Goal: Task Accomplishment & Management: Manage account settings

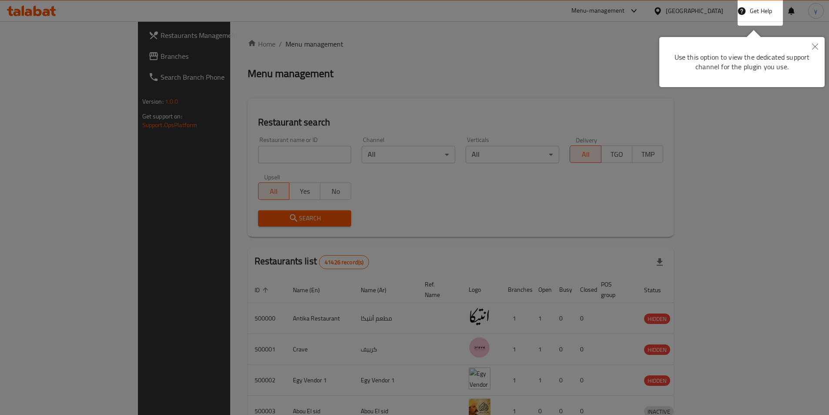
click at [810, 49] on button "Close" at bounding box center [815, 47] width 19 height 20
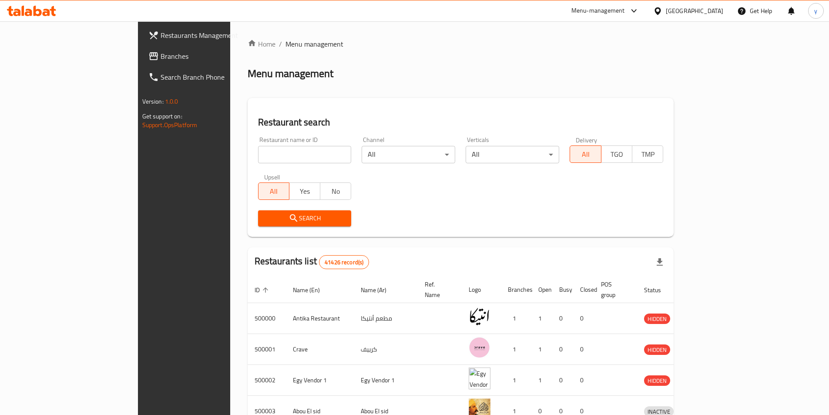
click at [161, 54] on span "Branches" at bounding box center [215, 56] width 109 height 10
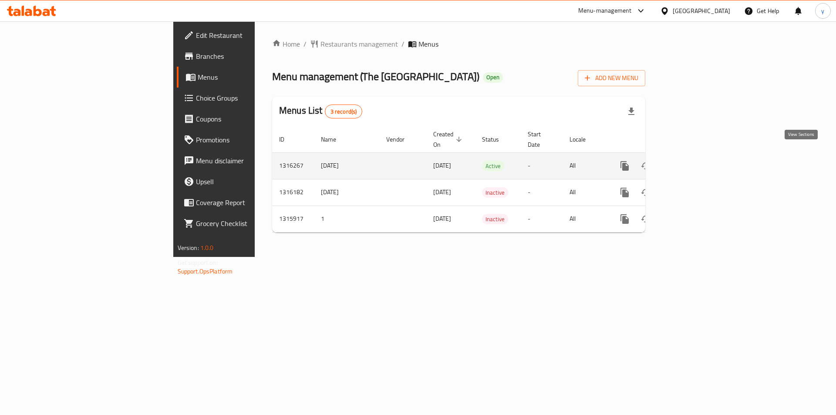
click at [698, 165] on link "enhanced table" at bounding box center [687, 165] width 21 height 21
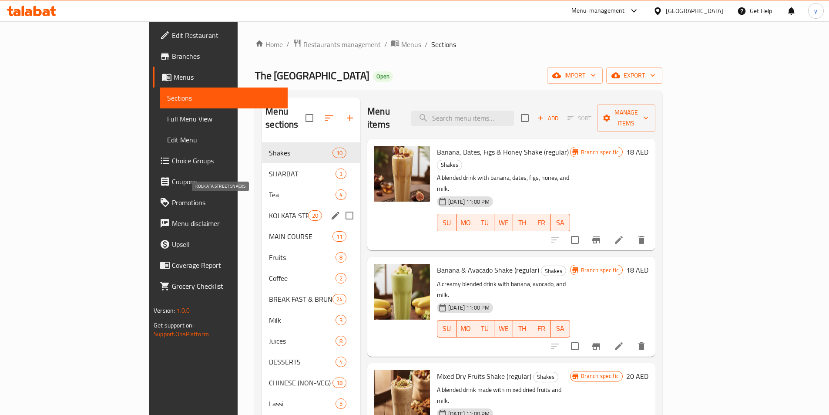
click at [269, 210] on span "KOLKATA STREET SNACKS" at bounding box center [288, 215] width 39 height 10
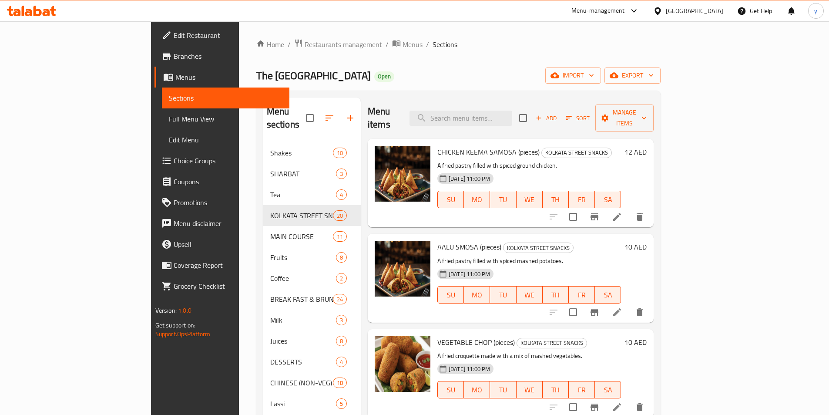
click at [622, 212] on icon at bounding box center [617, 217] width 10 height 10
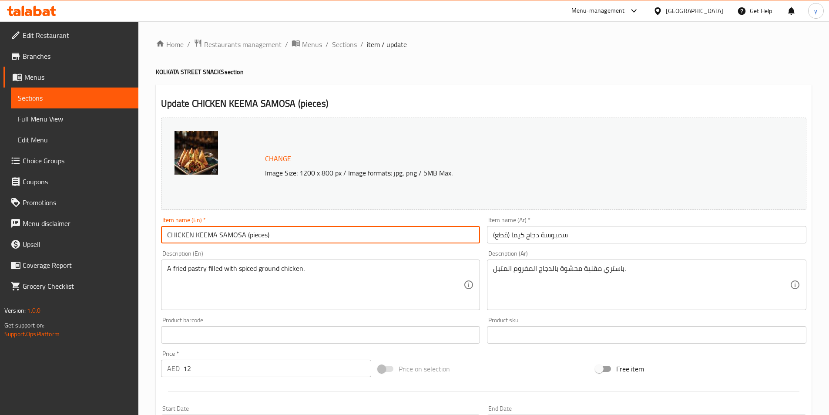
drag, startPoint x: 277, startPoint y: 237, endPoint x: 246, endPoint y: 243, distance: 31.9
click at [246, 243] on input "CHICKEN KEEMA SAMOSA (pieces)" at bounding box center [320, 234] width 319 height 17
click at [325, 233] on input "CHICKEN KEEMA SAMOSA (pieces)" at bounding box center [320, 234] width 319 height 17
click at [351, 41] on span "Sections" at bounding box center [344, 44] width 25 height 10
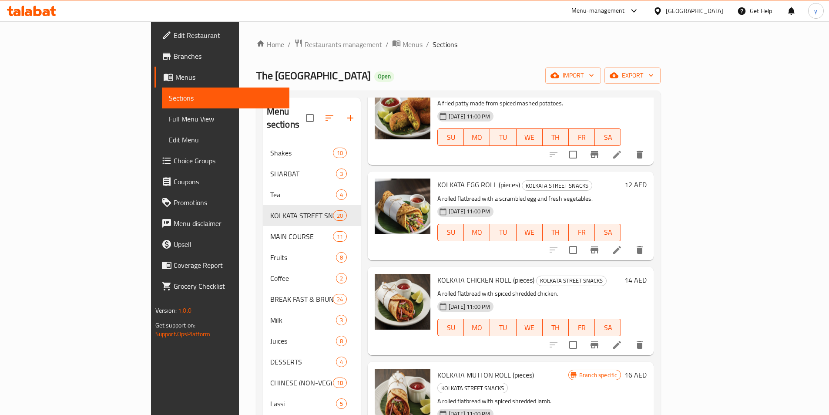
scroll to position [479, 0]
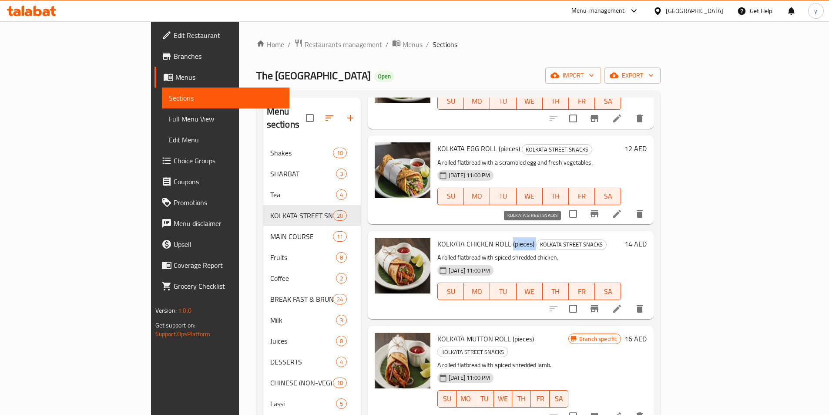
drag, startPoint x: 473, startPoint y: 229, endPoint x: 500, endPoint y: 232, distance: 26.7
click at [500, 238] on h6 "KOLKATA CHICKEN ROLL (pieces) KOLKATA STREET SNACKS" at bounding box center [529, 244] width 184 height 12
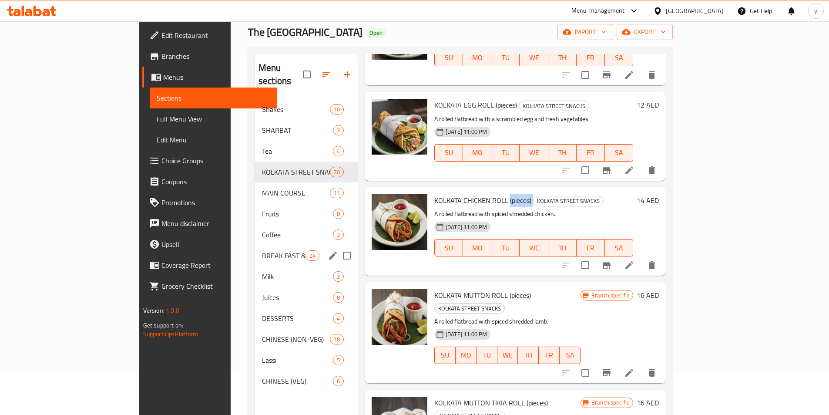
scroll to position [87, 0]
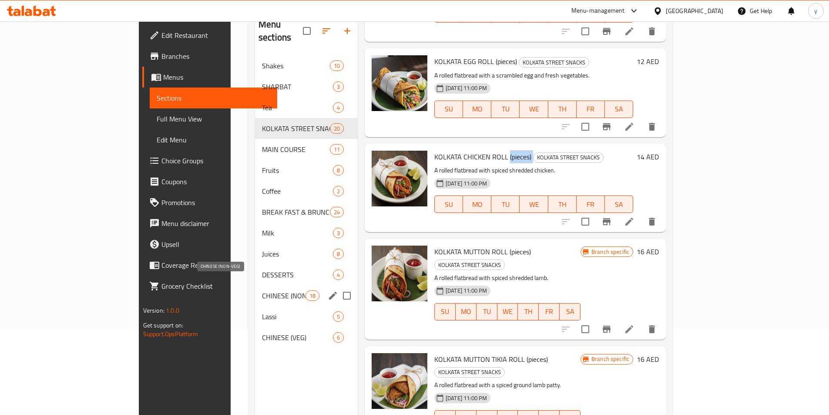
click at [262, 290] on span "CHINESE (NON-VEG)" at bounding box center [284, 295] width 44 height 10
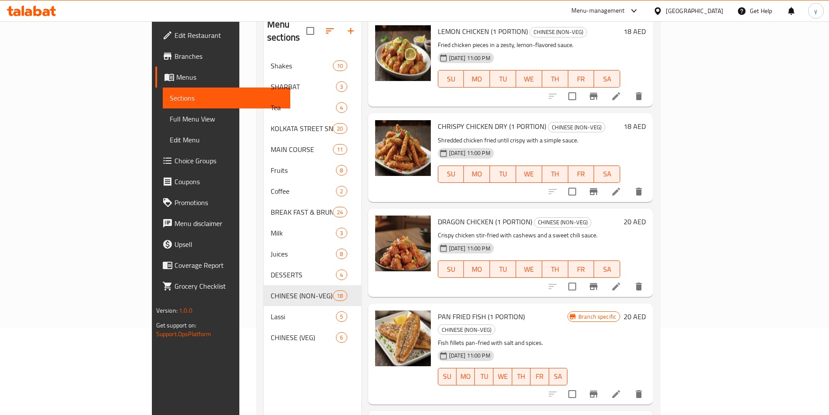
scroll to position [392, 0]
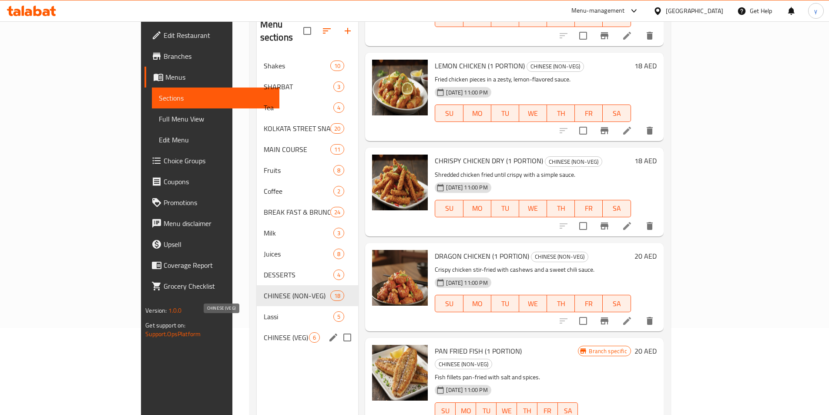
click at [264, 332] on span "CHINESE (VEG)" at bounding box center [287, 337] width 46 height 10
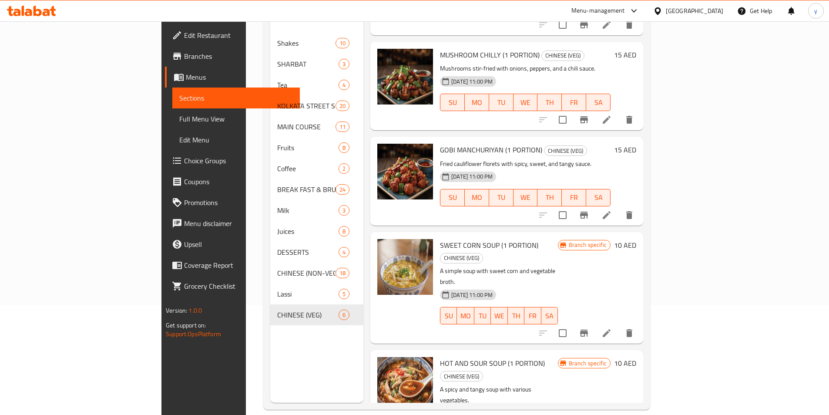
scroll to position [122, 0]
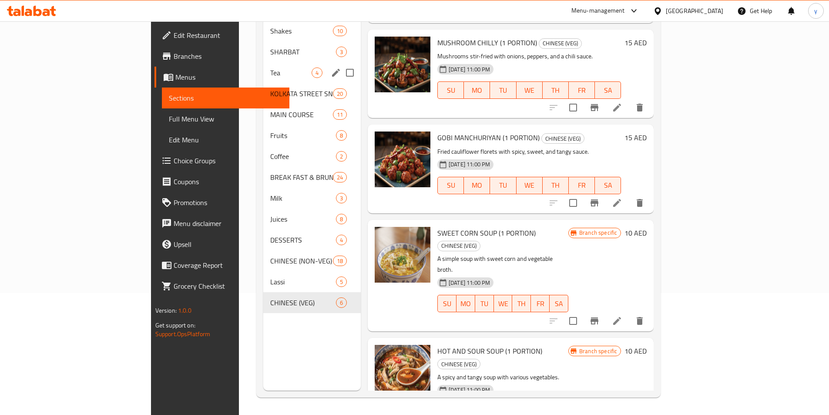
click at [263, 66] on div "Tea 4" at bounding box center [311, 72] width 97 height 21
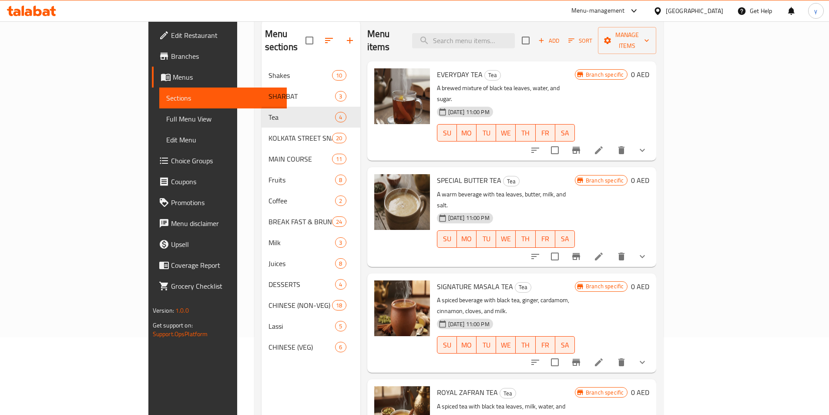
scroll to position [35, 0]
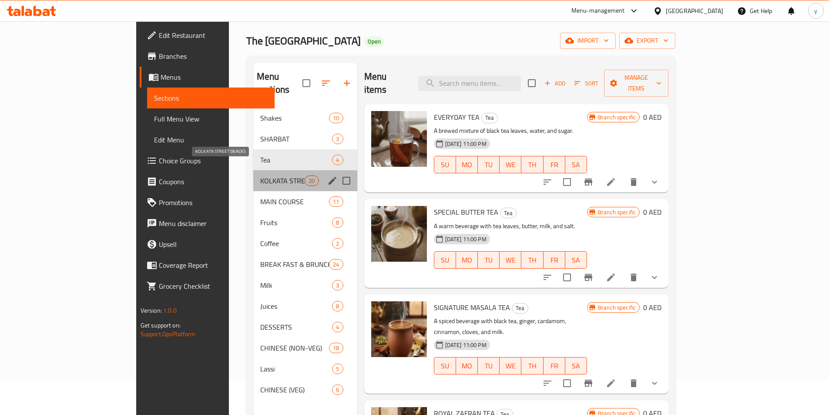
click at [260, 175] on span "KOLKATA STREET SNACKS" at bounding box center [282, 180] width 44 height 10
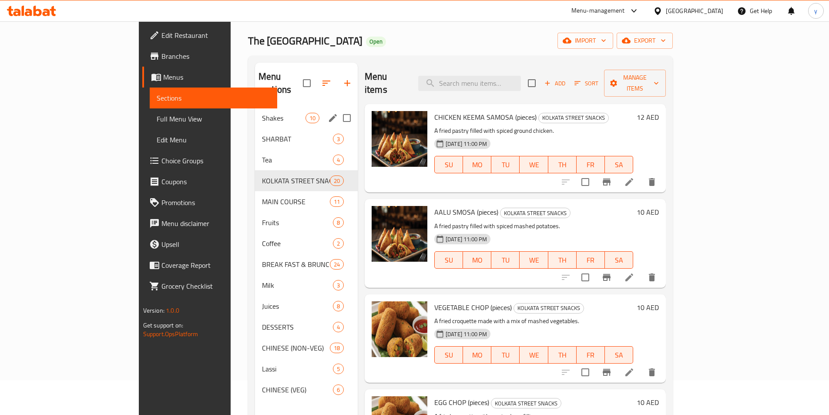
click at [255, 107] on div "Shakes 10" at bounding box center [306, 117] width 103 height 21
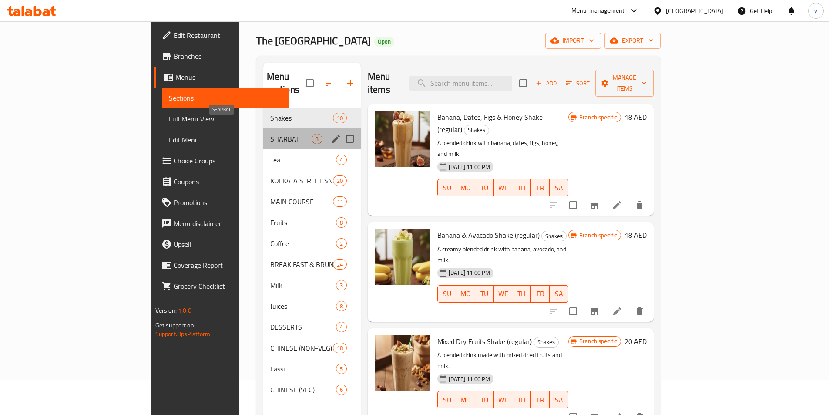
click at [270, 134] on span "SHARBAT" at bounding box center [290, 139] width 41 height 10
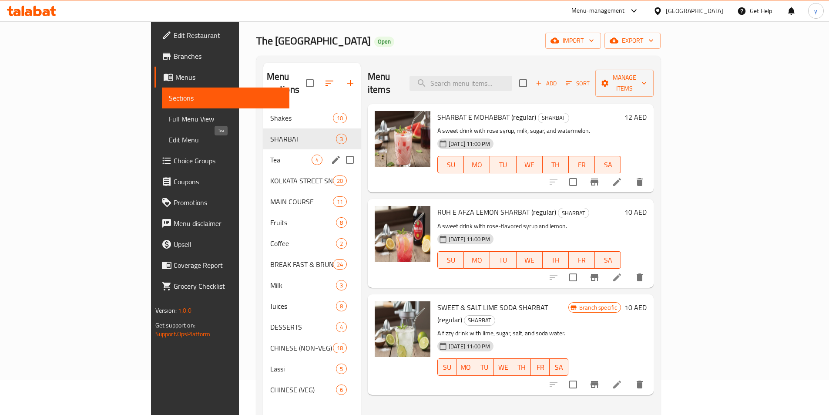
click at [270, 154] on span "Tea" at bounding box center [290, 159] width 41 height 10
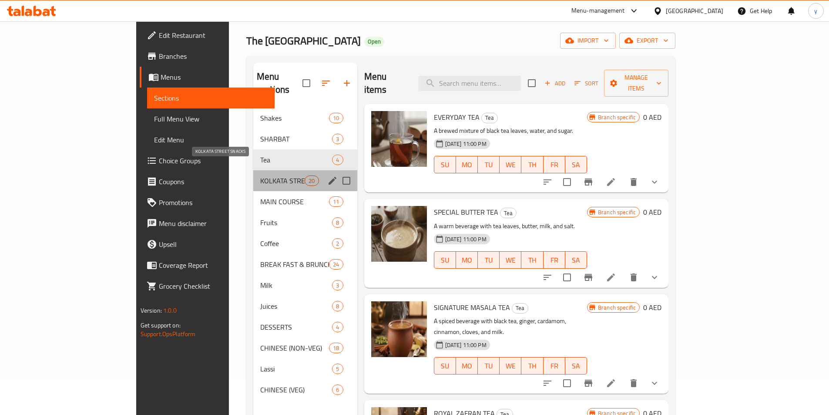
click at [260, 175] on span "KOLKATA STREET SNACKS" at bounding box center [282, 180] width 44 height 10
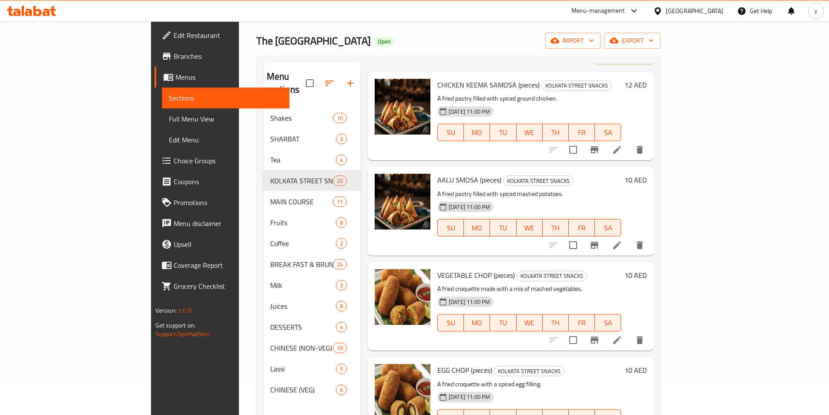
scroll to position [87, 0]
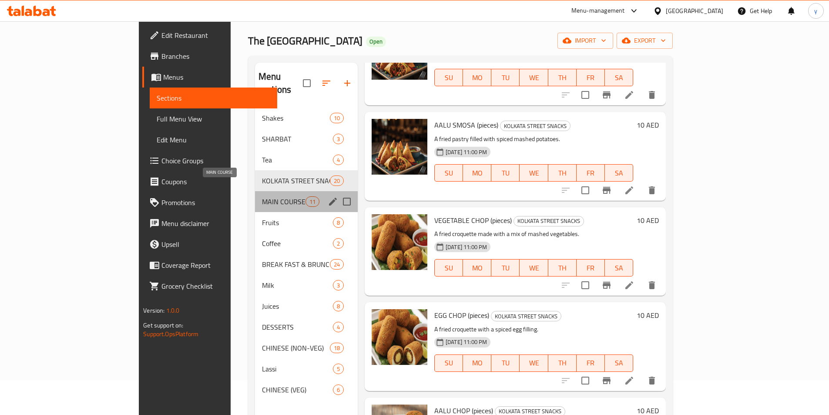
click at [262, 196] on span "MAIN COURSE" at bounding box center [284, 201] width 44 height 10
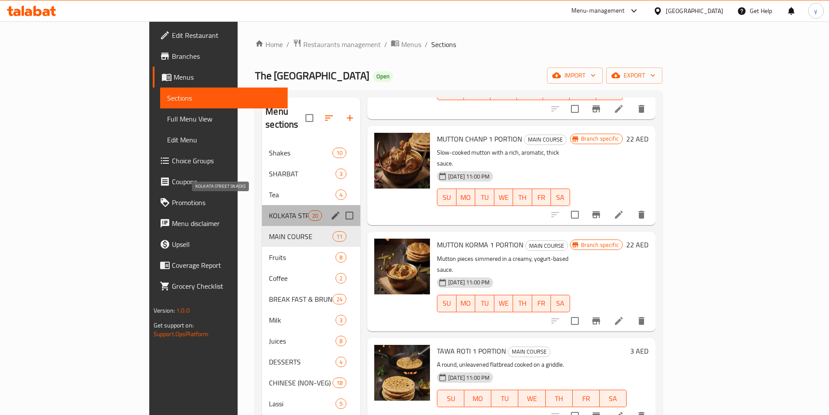
click at [269, 210] on span "KOLKATA STREET SNACKS" at bounding box center [288, 215] width 39 height 10
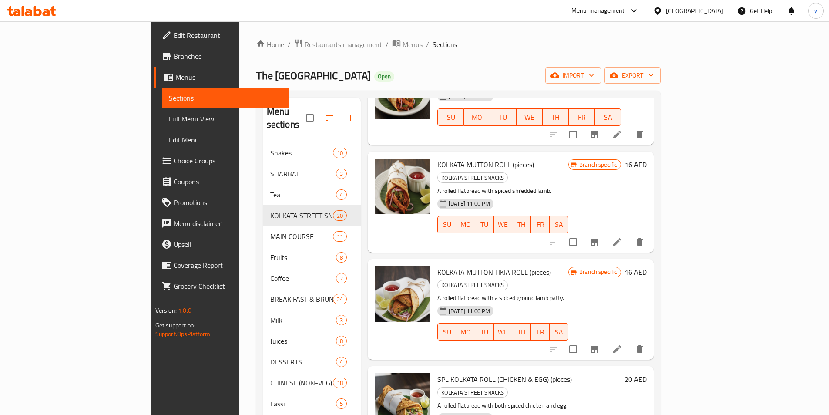
click at [621, 238] on icon at bounding box center [617, 242] width 8 height 8
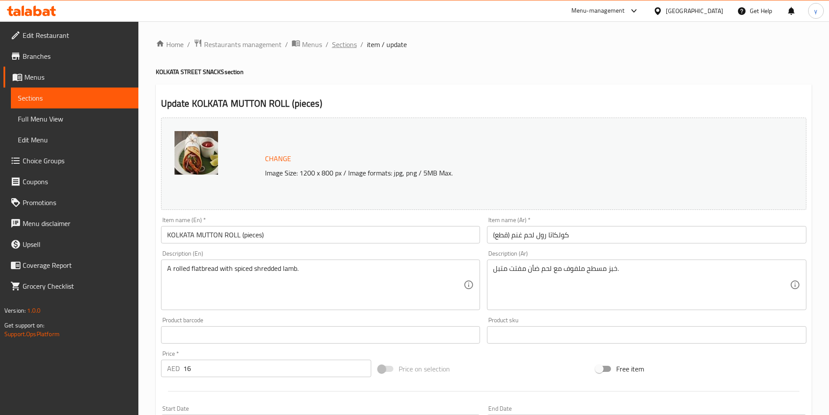
click at [355, 46] on span "Sections" at bounding box center [344, 44] width 25 height 10
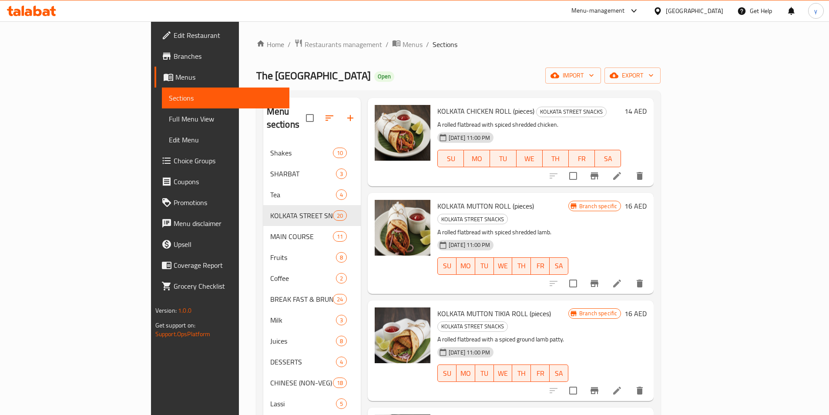
scroll to position [609, 0]
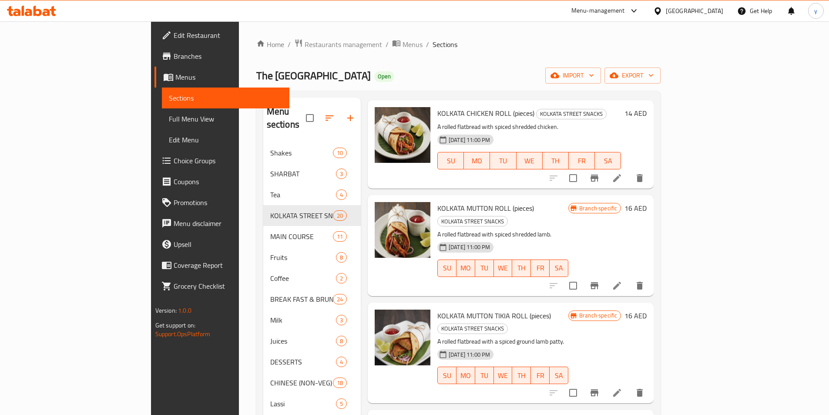
click at [621, 204] on span "Branch specific" at bounding box center [598, 208] width 45 height 8
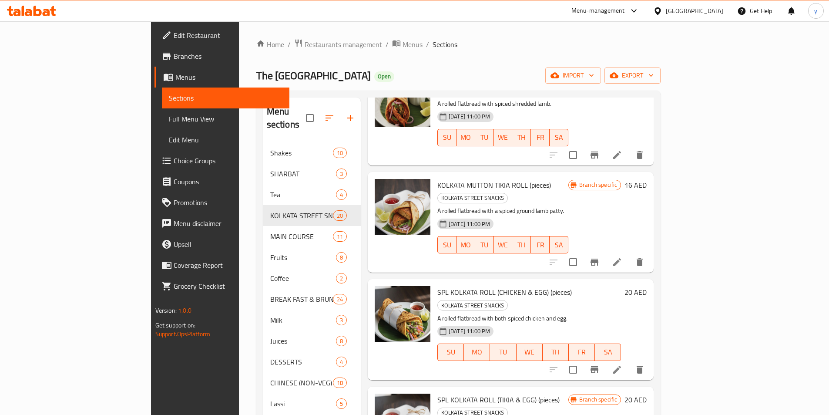
scroll to position [870, 0]
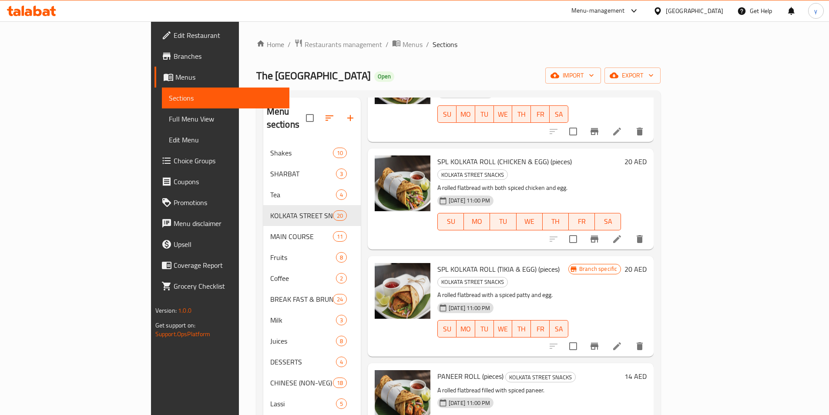
click at [621, 265] on span "Branch specific" at bounding box center [598, 269] width 45 height 8
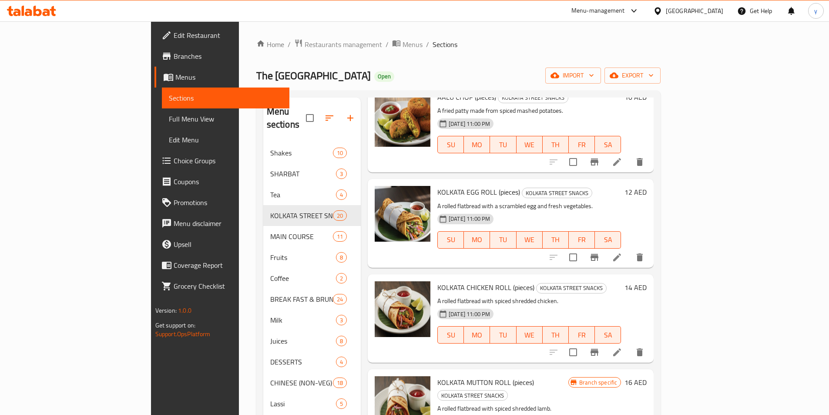
scroll to position [305, 0]
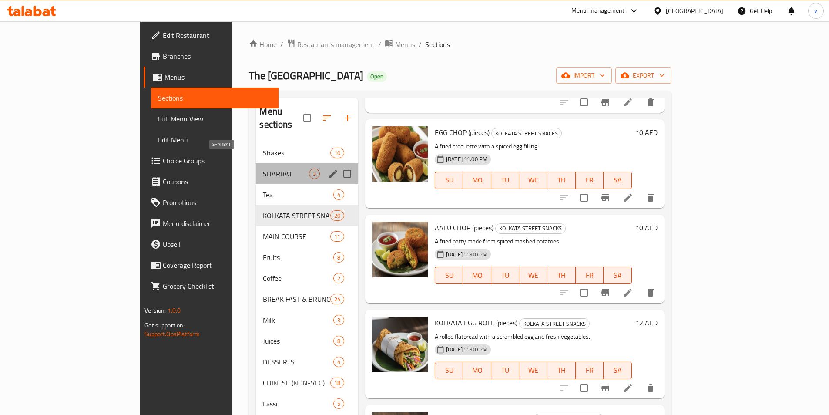
click at [263, 168] on span "SHARBAT" at bounding box center [286, 173] width 46 height 10
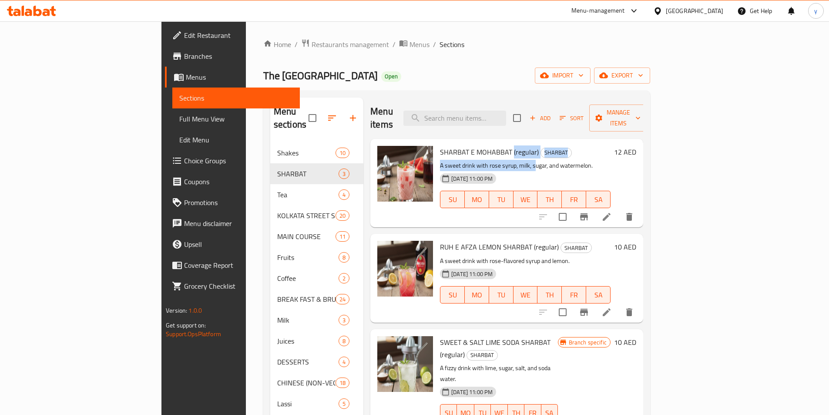
drag, startPoint x: 481, startPoint y: 146, endPoint x: 454, endPoint y: 148, distance: 27.5
click at [493, 148] on div "SHARBAT E MOHABBAT (regular) SHARBAT A sweet drink with rose syrup, milk, sugar…" at bounding box center [526, 182] width 178 height 81
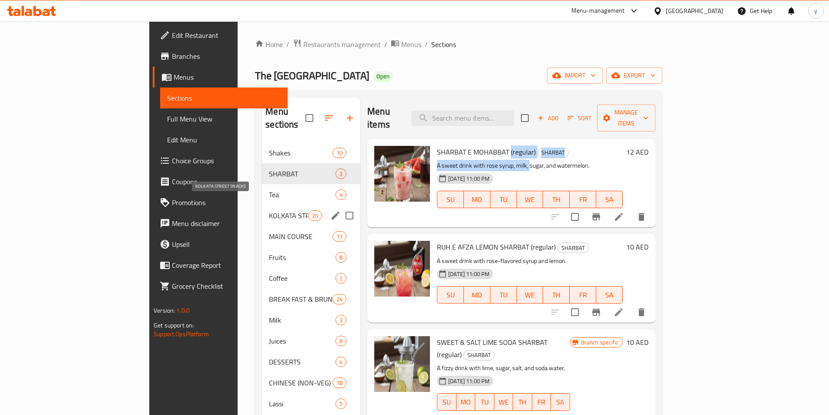
click at [269, 210] on span "KOLKATA STREET SNACKS" at bounding box center [288, 215] width 39 height 10
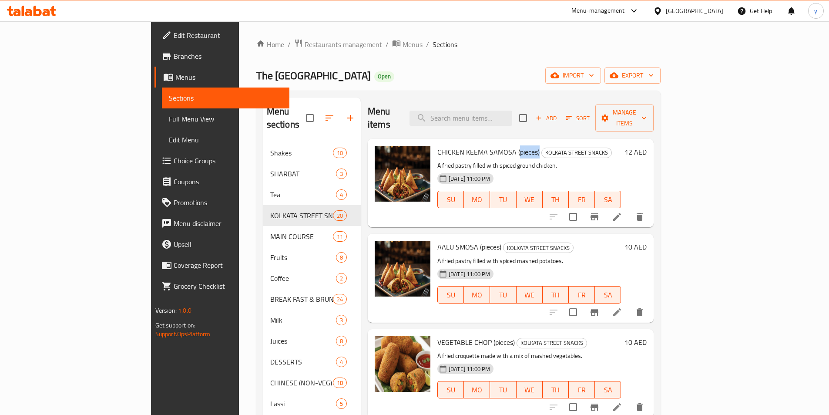
drag, startPoint x: 480, startPoint y: 140, endPoint x: 501, endPoint y: 127, distance: 25.0
click at [501, 139] on div "CHICKEN KEEMA SAMOSA (pieces) KOLKATA STREET SNACKS A fried pastry filled with …" at bounding box center [511, 183] width 286 height 88
click at [629, 209] on li at bounding box center [617, 217] width 24 height 16
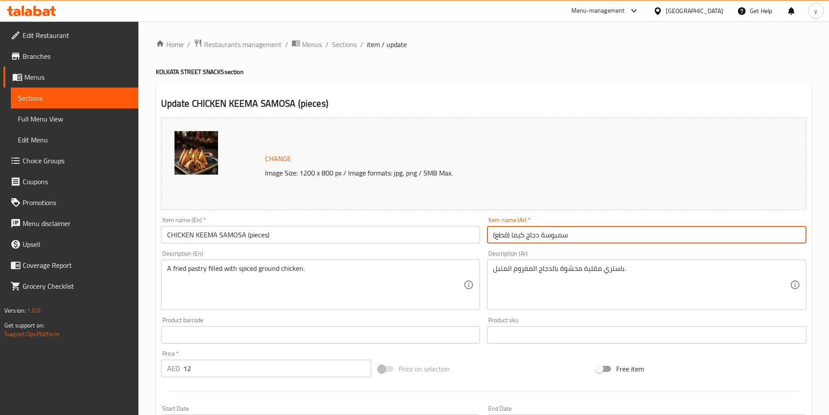
drag, startPoint x: 501, startPoint y: 232, endPoint x: 477, endPoint y: 229, distance: 24.6
click at [477, 229] on div "Change Image Size: 1200 x 800 px / Image formats: jpg, png / 5MB Max. Item name…" at bounding box center [484, 308] width 652 height 388
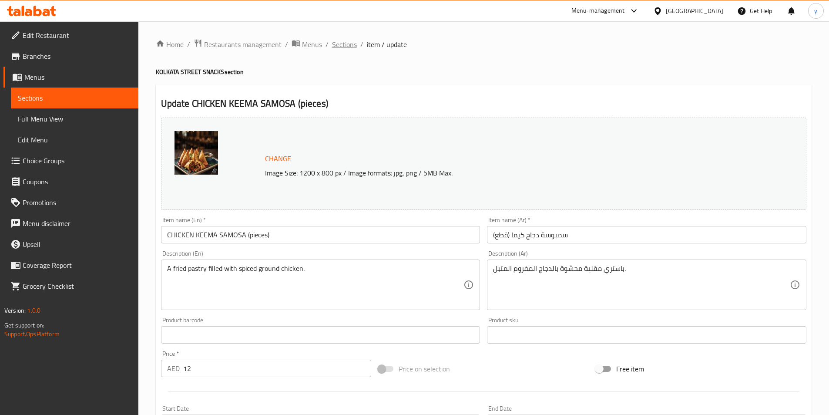
click at [342, 47] on span "Sections" at bounding box center [344, 44] width 25 height 10
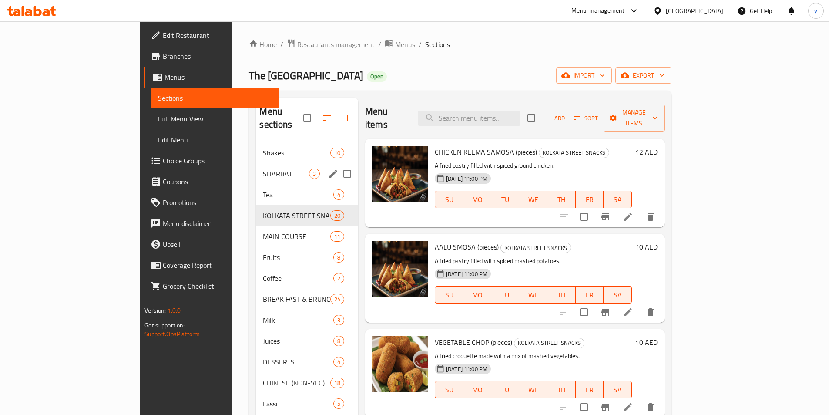
click at [263, 168] on span "SHARBAT" at bounding box center [286, 173] width 46 height 10
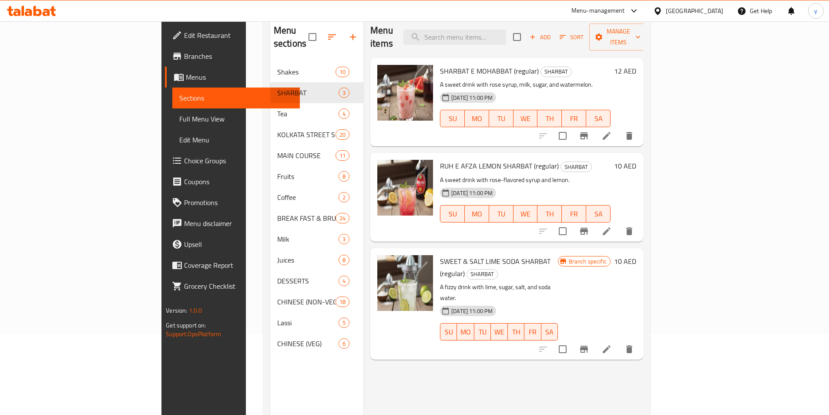
scroll to position [87, 0]
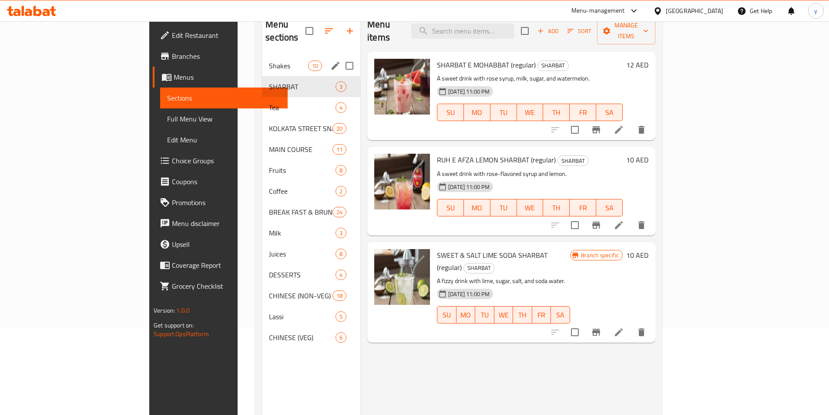
click at [262, 59] on div "Shakes 10" at bounding box center [311, 65] width 98 height 21
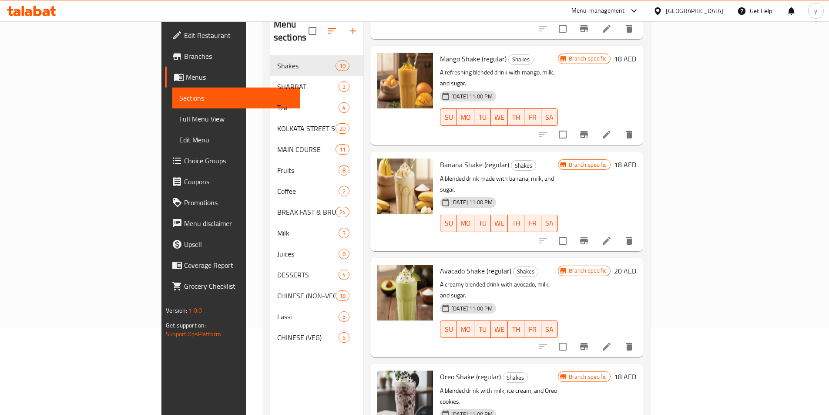
scroll to position [558, 0]
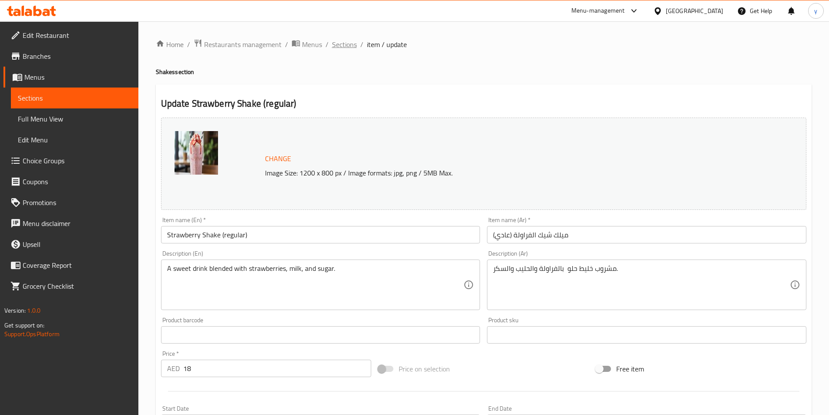
click at [345, 47] on span "Sections" at bounding box center [344, 44] width 25 height 10
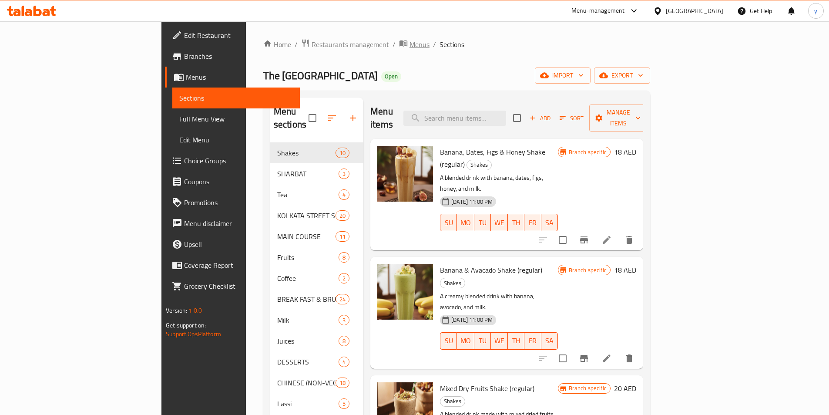
click at [410, 43] on span "Menus" at bounding box center [420, 44] width 20 height 10
